Goal: Task Accomplishment & Management: Complete application form

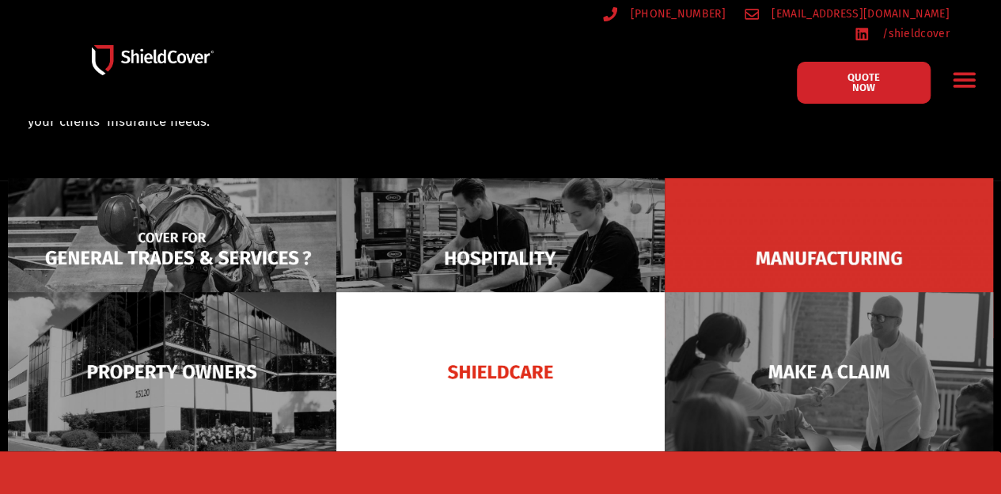
scroll to position [112, 0]
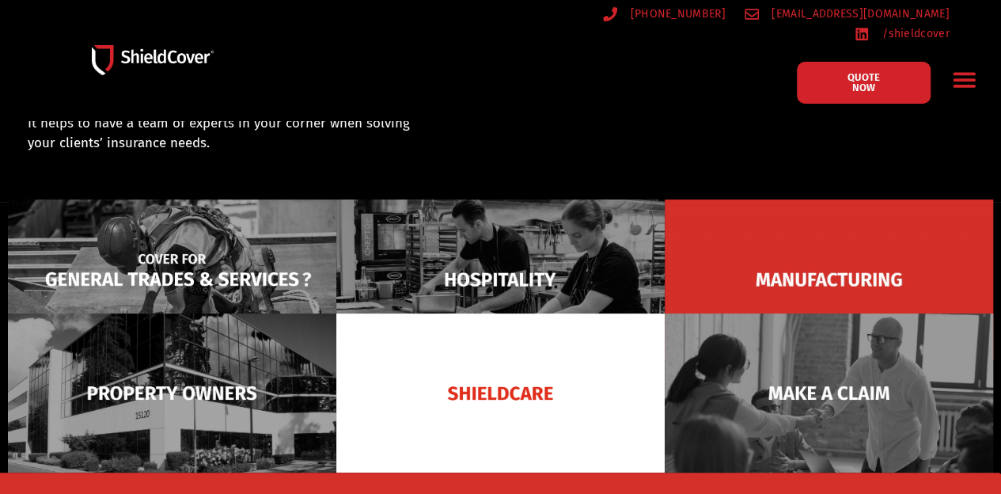
click at [166, 237] on img at bounding box center [172, 278] width 328 height 159
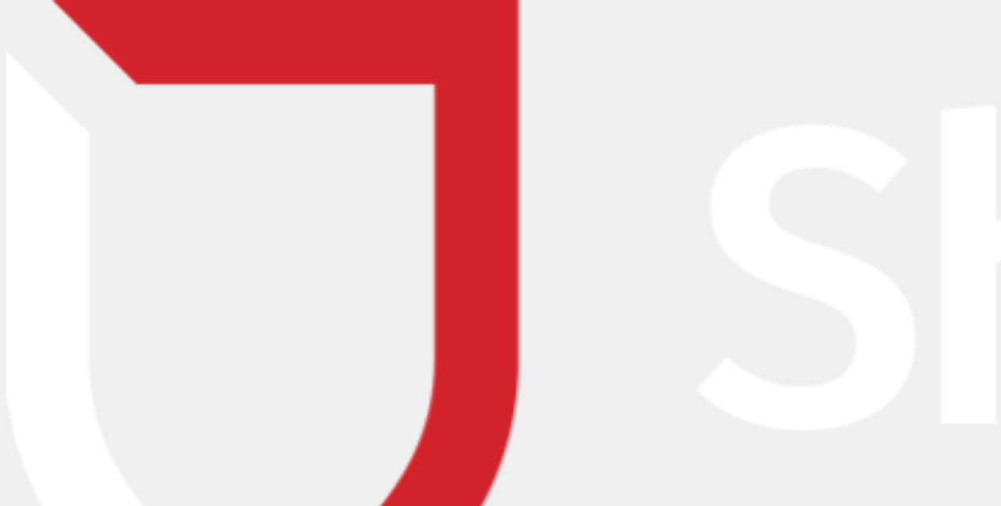
type input "Nandini"
type input "Madaan"
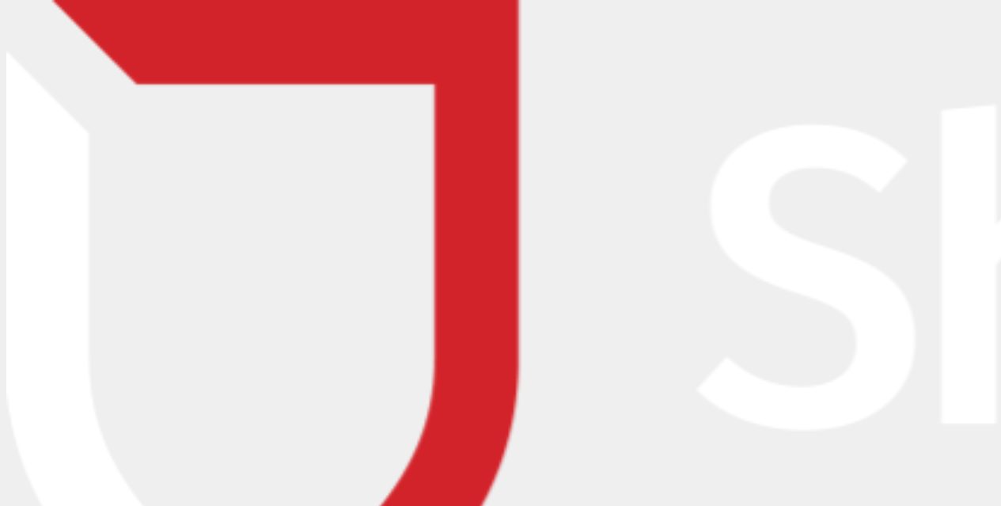
type input "nandini.madaan@tttinsurance.com.au"
type input "03 9767 5111"
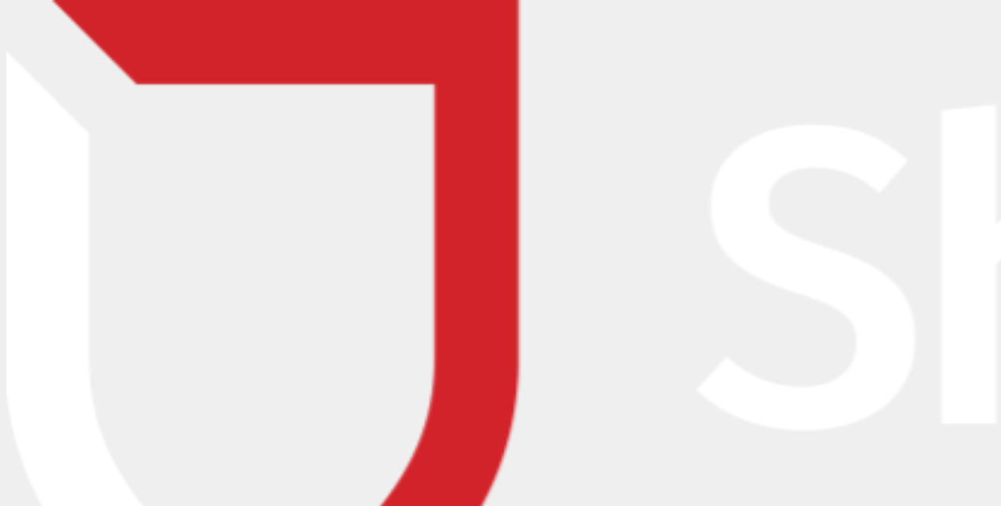
type input "TTT Insurance Services Pty Ltd"
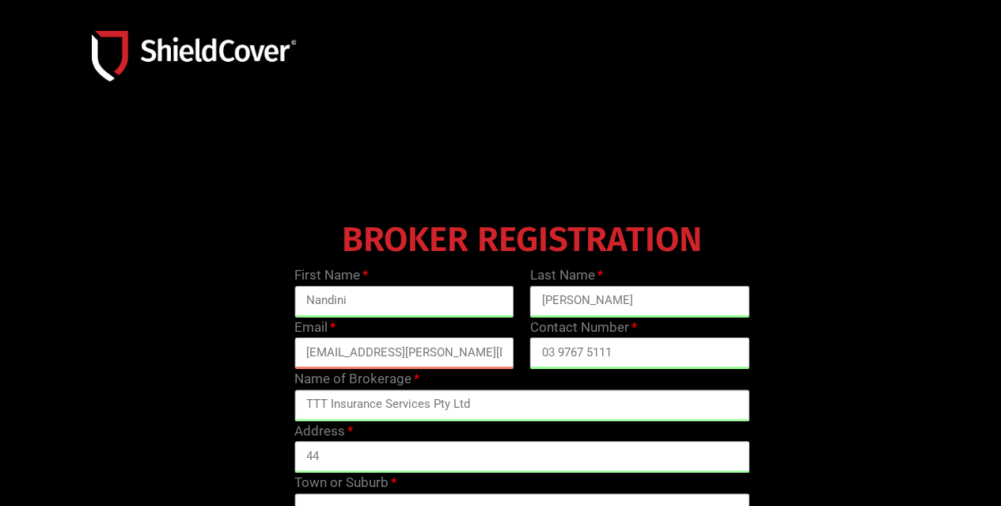
type input "44 Lakeview Dr"
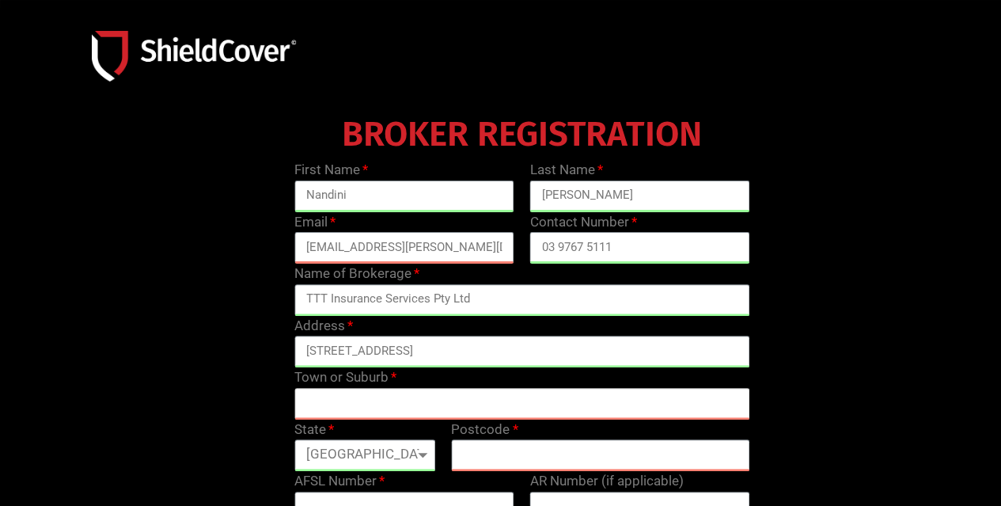
click at [388, 396] on input "text" at bounding box center [522, 404] width 456 height 32
type input "Scoresby"
click at [385, 458] on select "Queensland New South Wales Northern Territory South Australia Tasmania Victoria…" at bounding box center [364, 455] width 141 height 32
select select "VIC"
click at [294, 439] on select "Queensland New South Wales Northern Territory South Australia Tasmania Victoria…" at bounding box center [364, 455] width 141 height 32
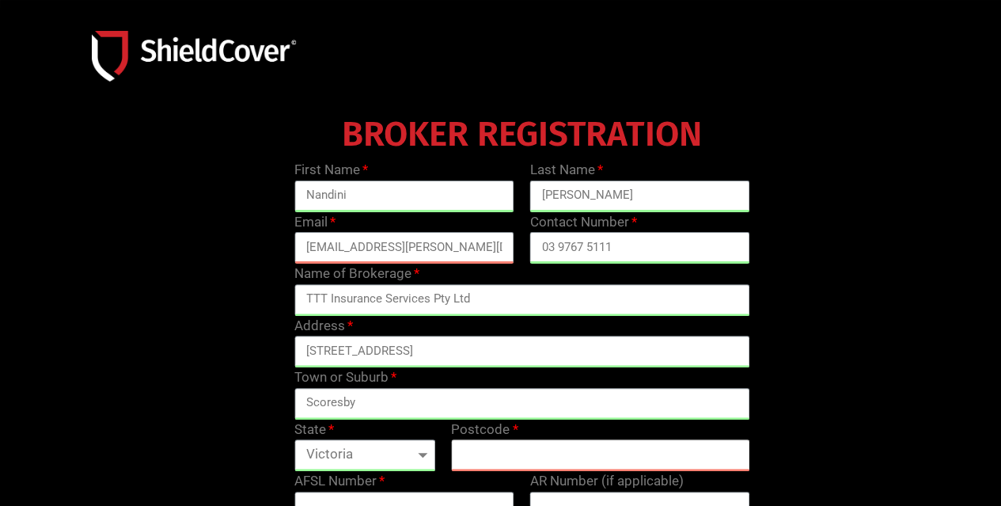
click at [457, 457] on input "text" at bounding box center [600, 455] width 298 height 32
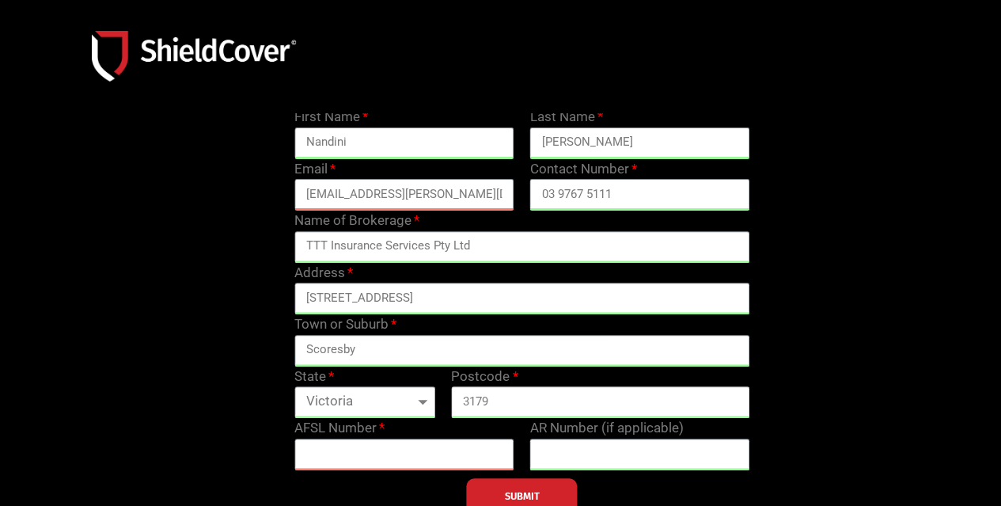
type input "3179"
click at [415, 453] on input "text" at bounding box center [404, 454] width 220 height 32
paste input "460382"
type input "460382"
click at [588, 452] on input "text" at bounding box center [640, 454] width 220 height 32
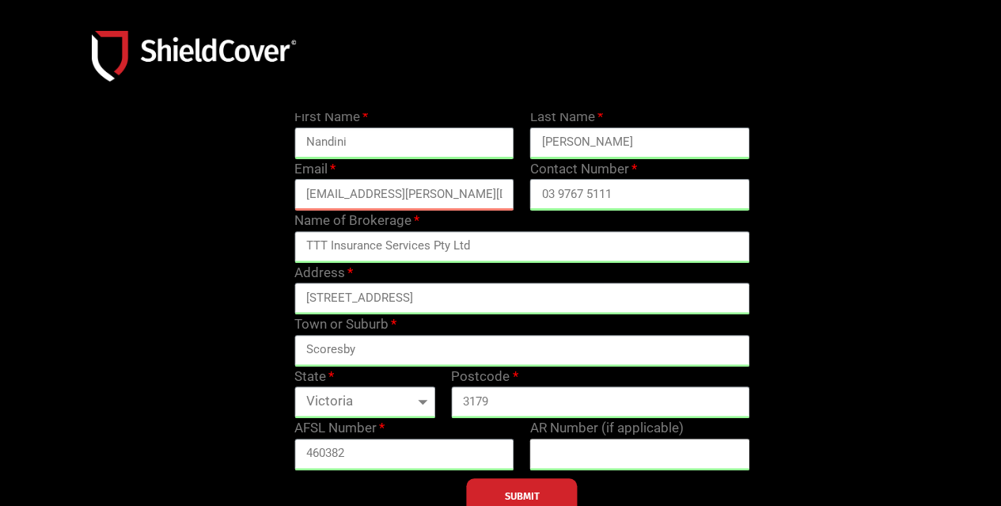
scroll to position [237, 0]
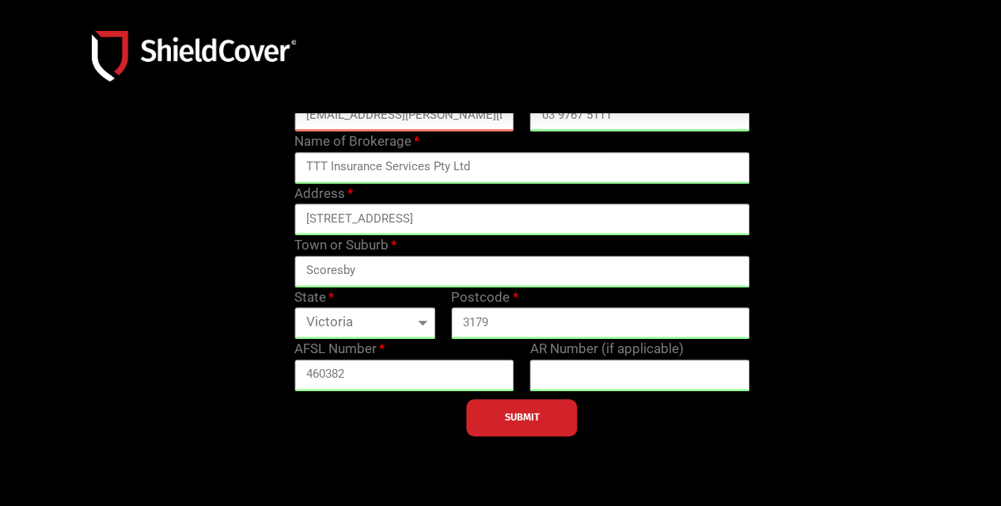
click at [519, 419] on span "SUBMIT" at bounding box center [522, 416] width 35 height 3
